Goal: Check status: Check status

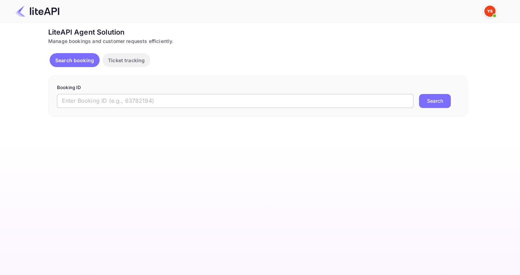
click at [119, 96] on input "text" at bounding box center [235, 101] width 357 height 14
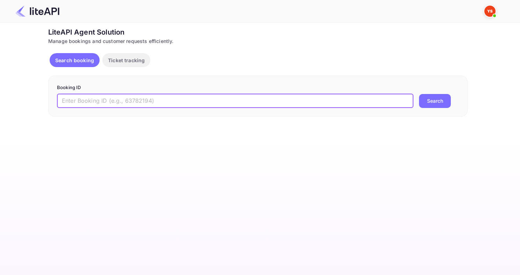
paste input "8652002"
type input "8652002"
click at [419, 94] on button "Search" at bounding box center [435, 101] width 32 height 14
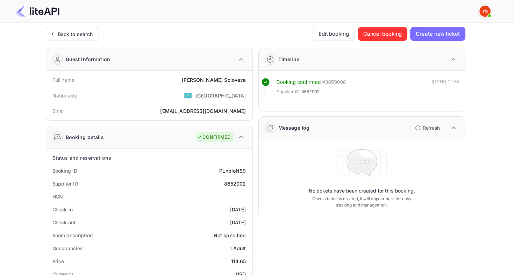
click at [67, 42] on div "Back to search Edit booking Cancel booking Create new ticket Guest information …" at bounding box center [256, 263] width 420 height 473
click at [67, 36] on div "Back to search" at bounding box center [75, 33] width 35 height 7
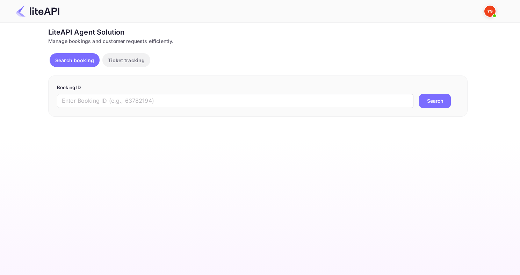
click at [221, 108] on div "Booking ID ​ Search" at bounding box center [258, 96] width 420 height 41
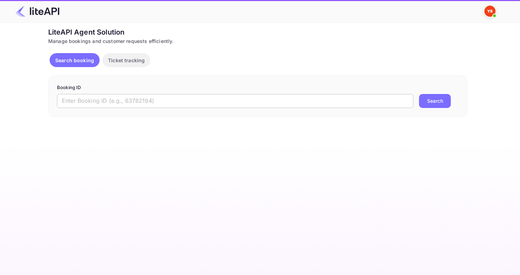
click at [215, 102] on input "text" at bounding box center [235, 101] width 357 height 14
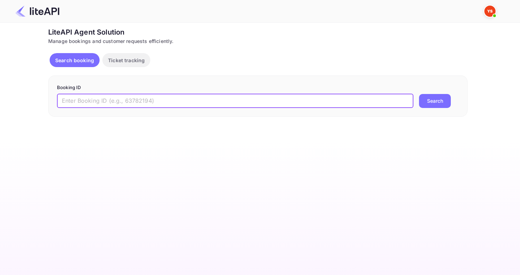
paste input "8862129"
type input "8862129"
click at [419, 94] on button "Search" at bounding box center [435, 101] width 32 height 14
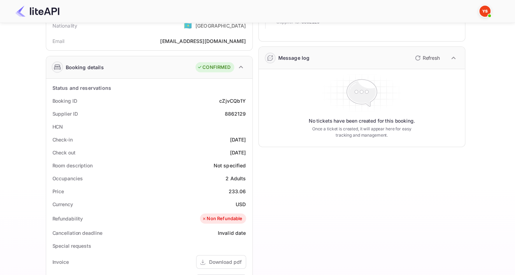
scroll to position [35, 0]
